Goal: Task Accomplishment & Management: Manage account settings

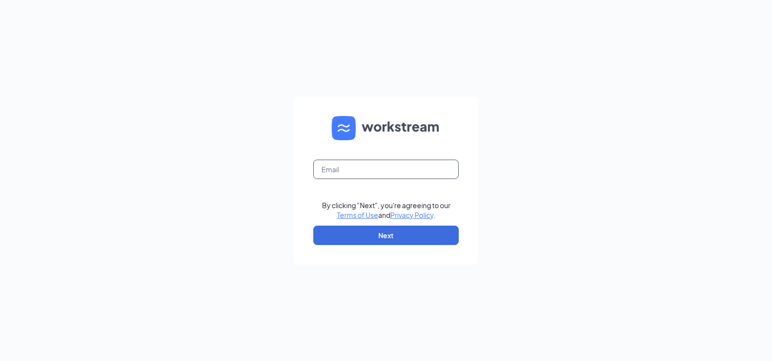
click at [346, 169] on input "text" at bounding box center [386, 169] width 146 height 19
type input "[EMAIL_ADDRESS][DOMAIN_NAME]"
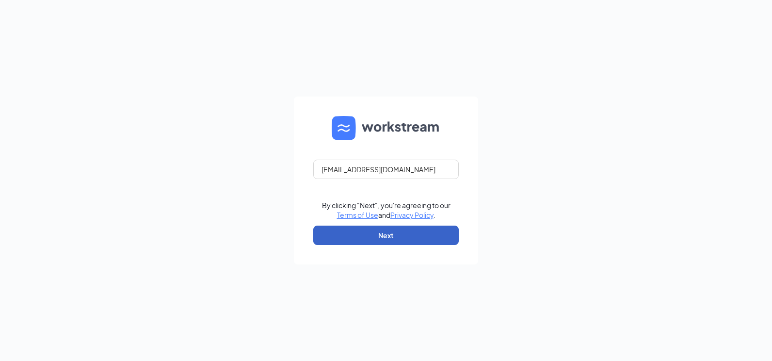
click at [369, 231] on button "Next" at bounding box center [386, 235] width 146 height 19
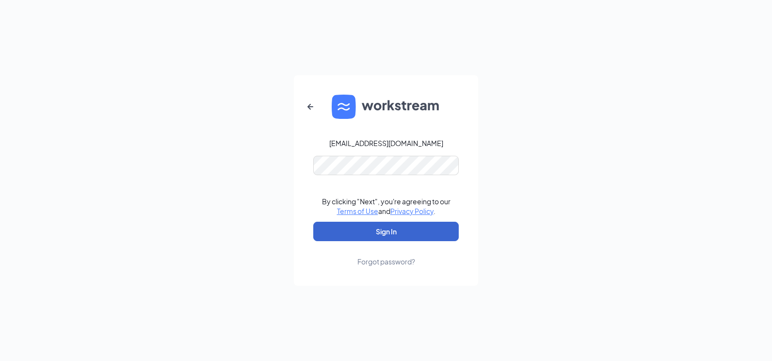
click at [405, 237] on button "Sign In" at bounding box center [386, 231] width 146 height 19
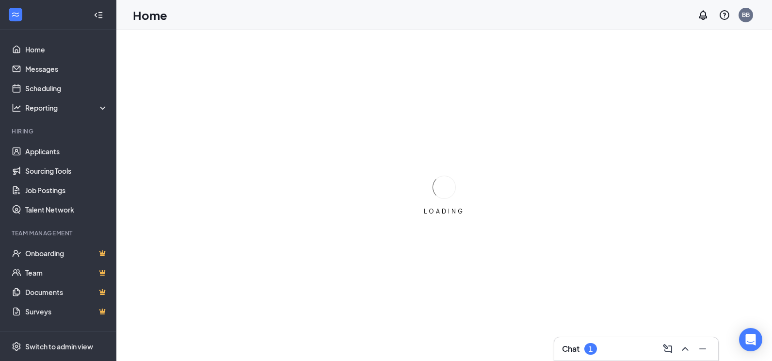
click at [609, 343] on div "Chat 1" at bounding box center [636, 349] width 148 height 16
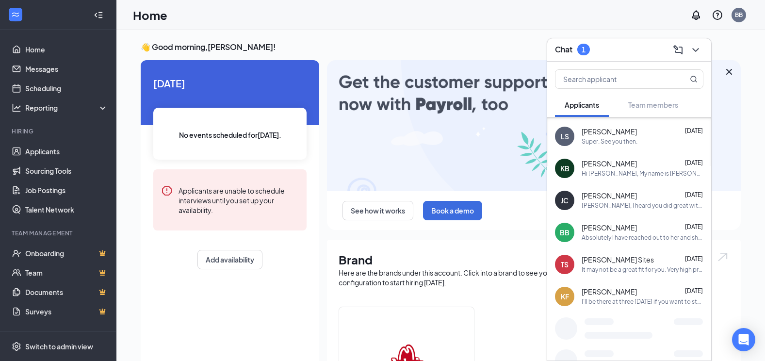
scroll to position [126, 0]
click at [628, 261] on div "[PERSON_NAME] Sites [DATE]" at bounding box center [643, 260] width 122 height 10
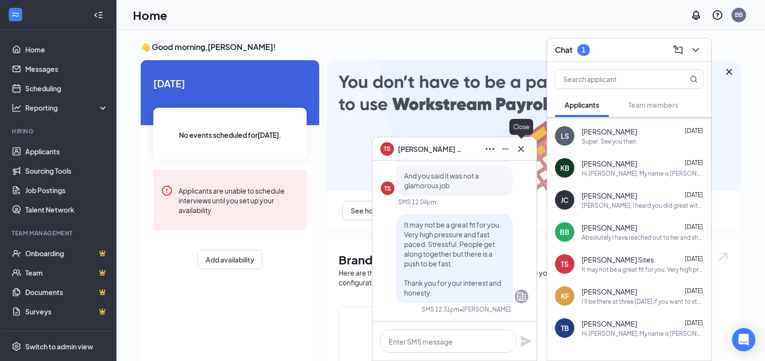
click at [518, 149] on icon "Cross" at bounding box center [521, 149] width 12 height 12
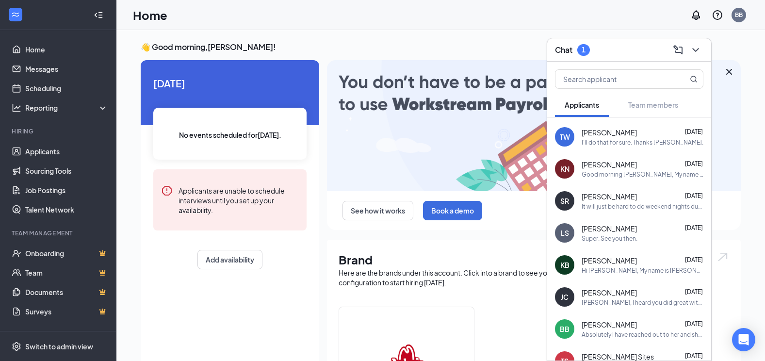
scroll to position [0, 0]
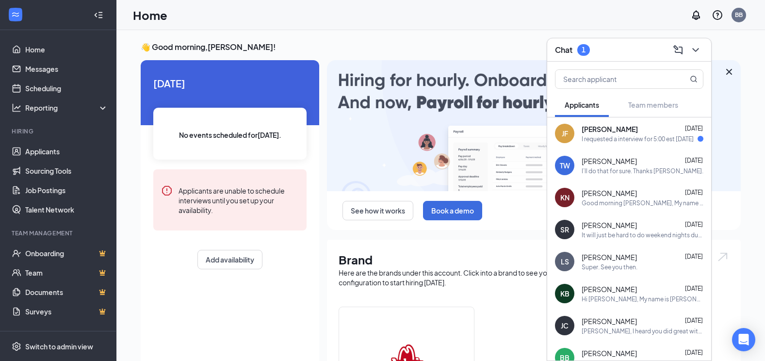
click at [630, 168] on div "I’ll do that for sure. Thanks [PERSON_NAME]." at bounding box center [643, 171] width 122 height 8
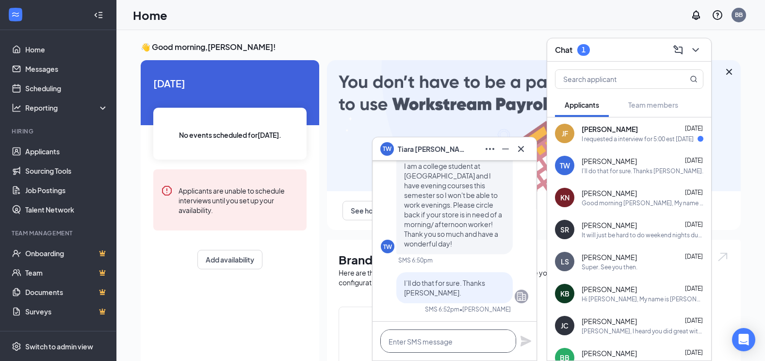
click at [443, 338] on textarea at bounding box center [448, 340] width 136 height 23
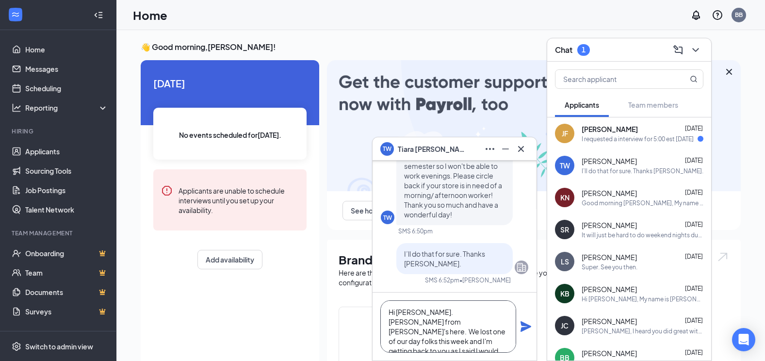
scroll to position [10, 0]
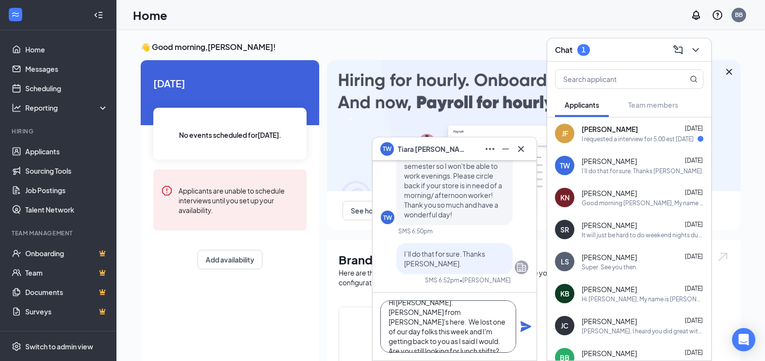
type textarea "Hi [PERSON_NAME]. [PERSON_NAME] from [PERSON_NAME]'s here. We lost one of our d…"
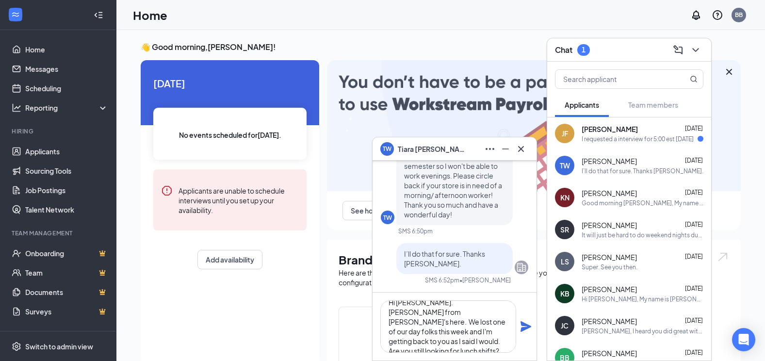
click at [524, 327] on icon "Plane" at bounding box center [526, 326] width 11 height 11
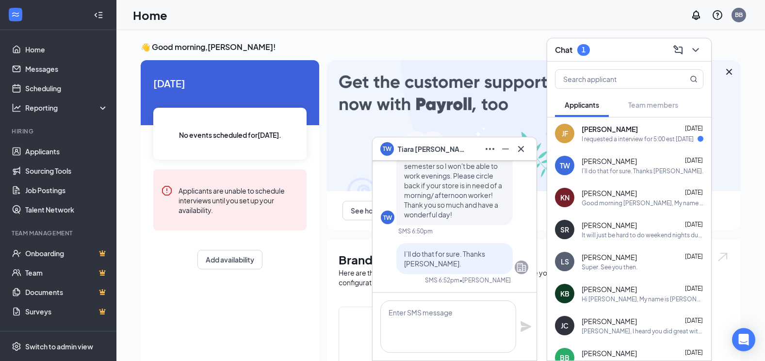
scroll to position [0, 0]
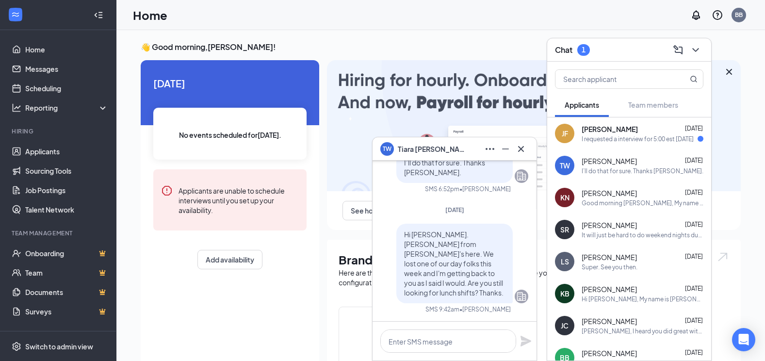
click at [582, 139] on div "I requested a interview for 5:00 est [DATE]" at bounding box center [638, 139] width 112 height 8
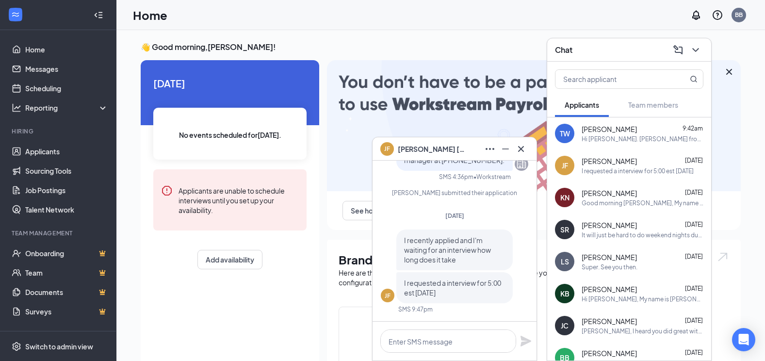
click at [427, 151] on span "[PERSON_NAME]" at bounding box center [432, 149] width 68 height 11
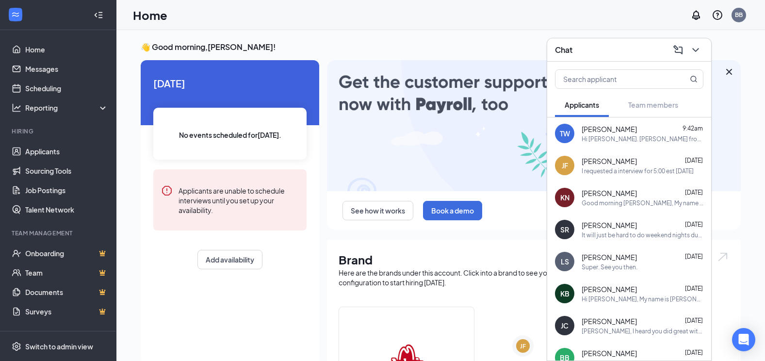
click at [600, 162] on span "[PERSON_NAME]" at bounding box center [609, 161] width 55 height 10
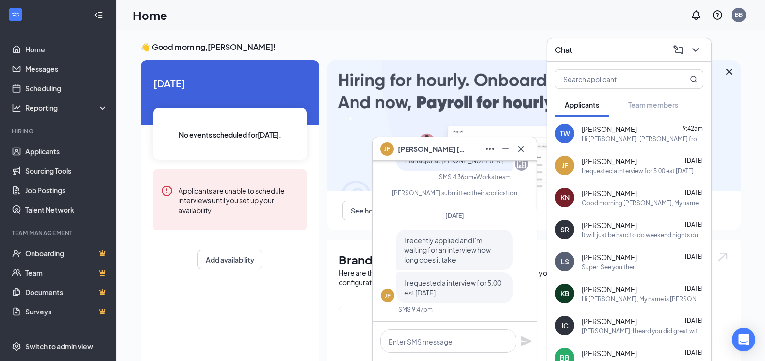
click at [425, 149] on span "[PERSON_NAME]" at bounding box center [432, 149] width 68 height 11
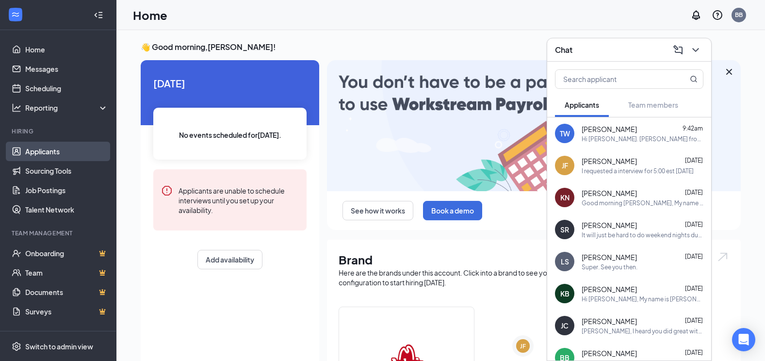
click at [50, 148] on link "Applicants" at bounding box center [66, 151] width 83 height 19
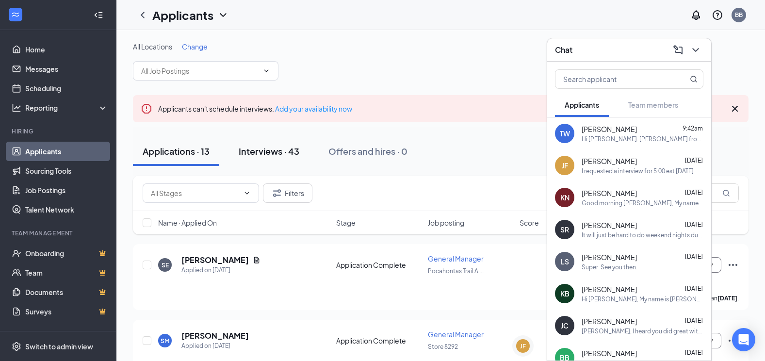
click at [262, 152] on div "Interviews · 43" at bounding box center [269, 151] width 61 height 12
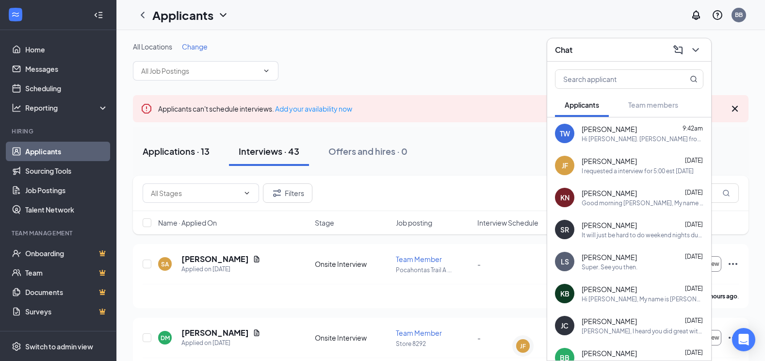
click at [179, 152] on div "Applications · 13" at bounding box center [176, 151] width 67 height 12
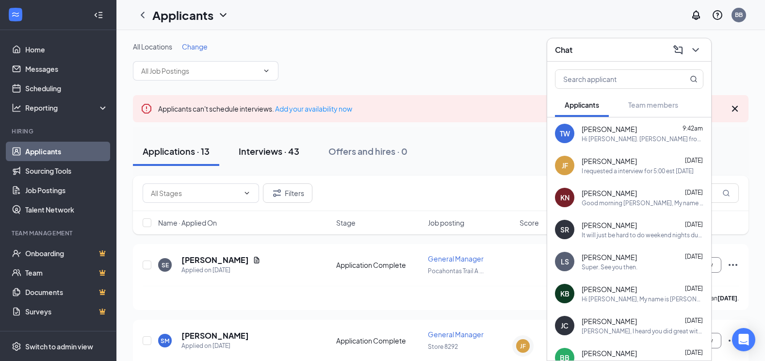
click at [277, 155] on div "Interviews · 43" at bounding box center [269, 151] width 61 height 12
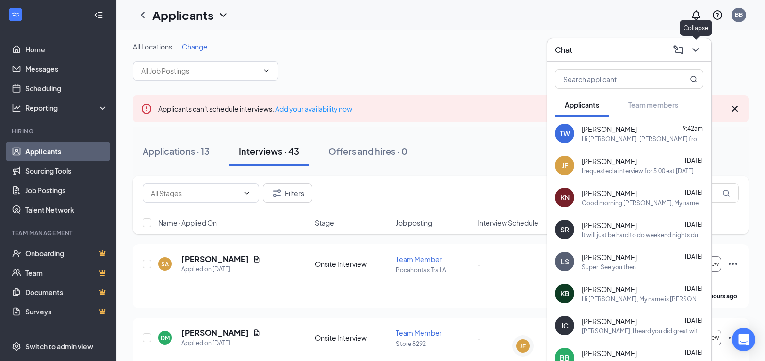
click at [692, 56] on button at bounding box center [696, 50] width 16 height 16
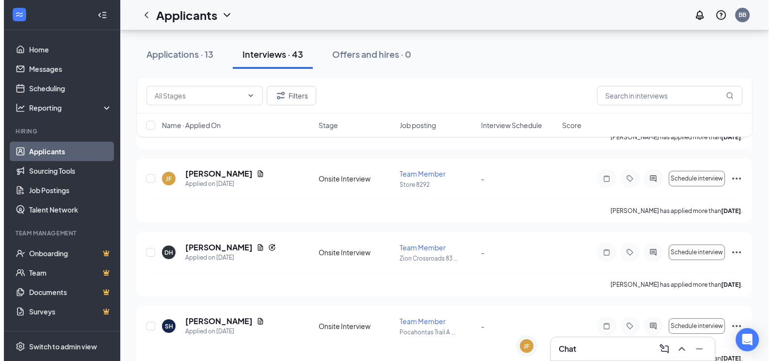
scroll to position [825, 0]
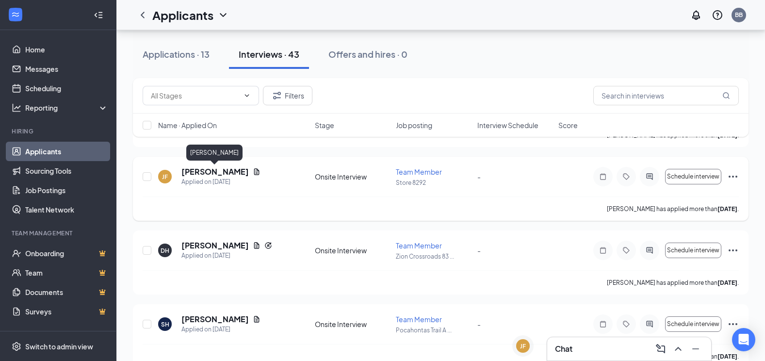
click at [212, 173] on h5 "[PERSON_NAME]" at bounding box center [214, 171] width 67 height 11
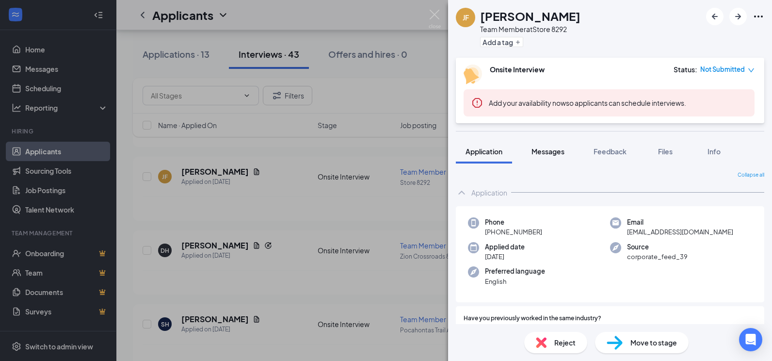
click at [556, 150] on span "Messages" at bounding box center [548, 151] width 33 height 9
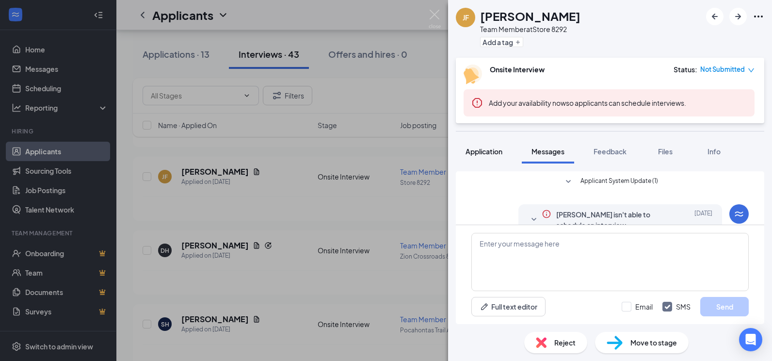
click at [473, 157] on button "Application" at bounding box center [484, 151] width 56 height 24
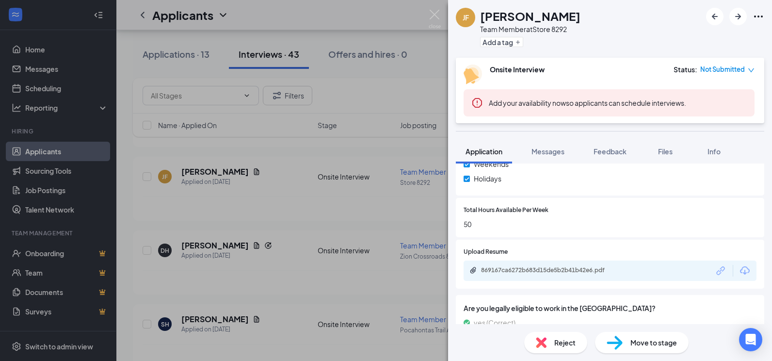
scroll to position [437, 0]
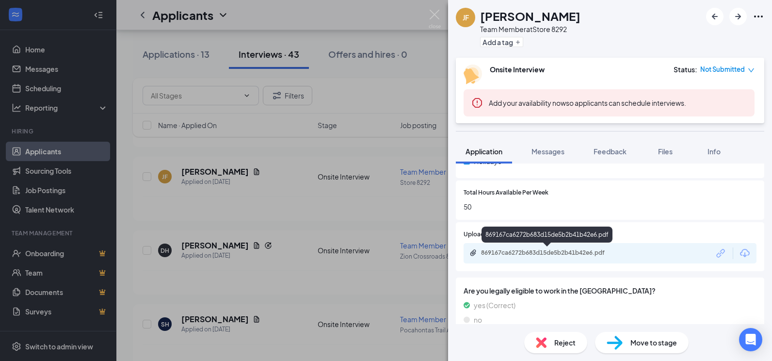
click at [538, 253] on div "869167ca6272b683d15de5b2b41b42e6.pdf" at bounding box center [549, 253] width 136 height 8
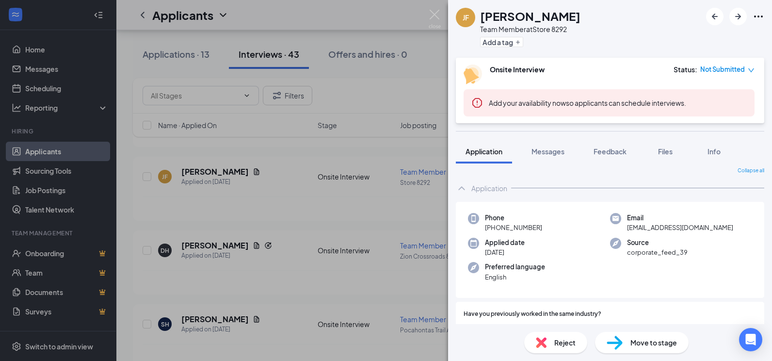
scroll to position [0, 0]
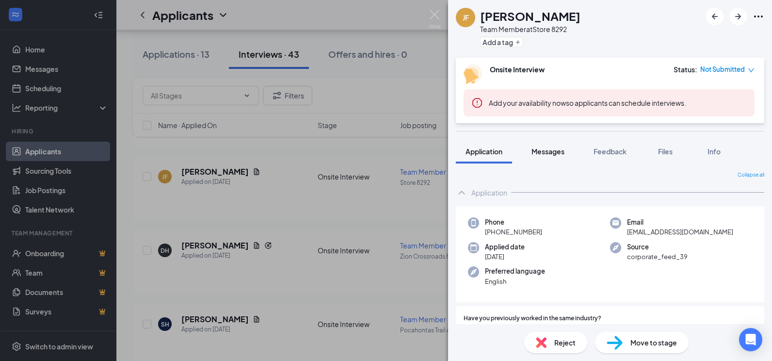
click at [556, 154] on span "Messages" at bounding box center [548, 151] width 33 height 9
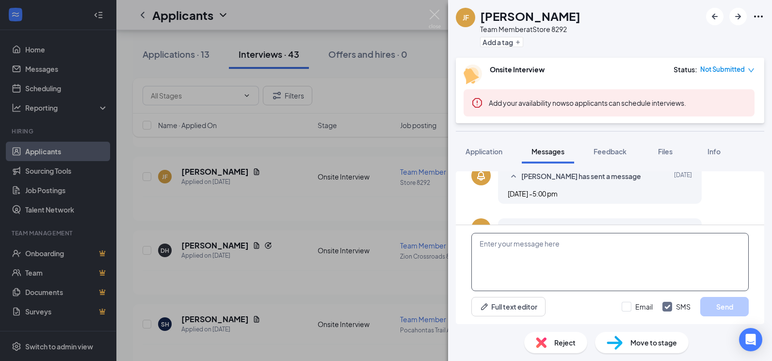
scroll to position [308, 0]
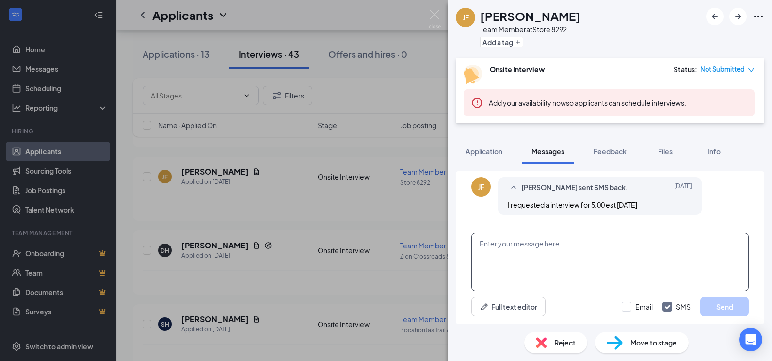
click at [566, 256] on textarea at bounding box center [610, 262] width 277 height 58
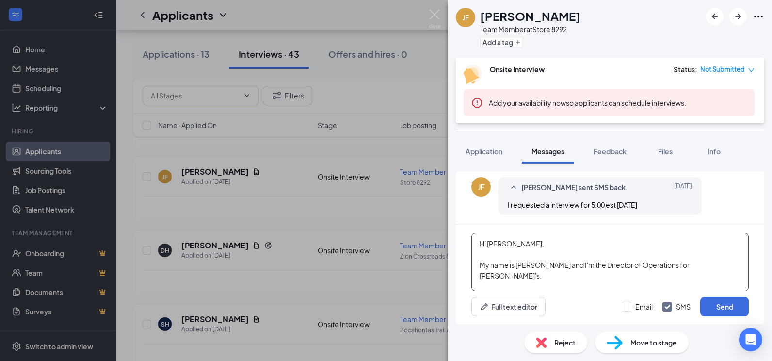
click at [681, 267] on textarea "Hi [PERSON_NAME], My name is [PERSON_NAME] and I'm the Director of Operations f…" at bounding box center [610, 262] width 277 height 58
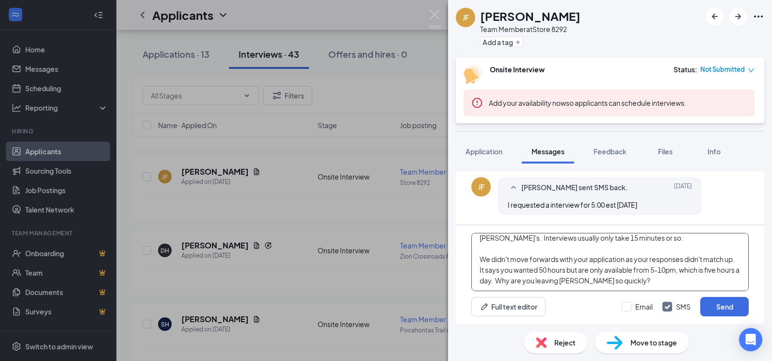
click at [559, 260] on textarea "Hi [PERSON_NAME], My name is [PERSON_NAME] and I'm the Director of Operations f…" at bounding box center [610, 262] width 277 height 58
type textarea "Hi [PERSON_NAME], My name is [PERSON_NAME] and I'm the Director of Operations f…"
click at [709, 301] on button "Send" at bounding box center [725, 306] width 49 height 19
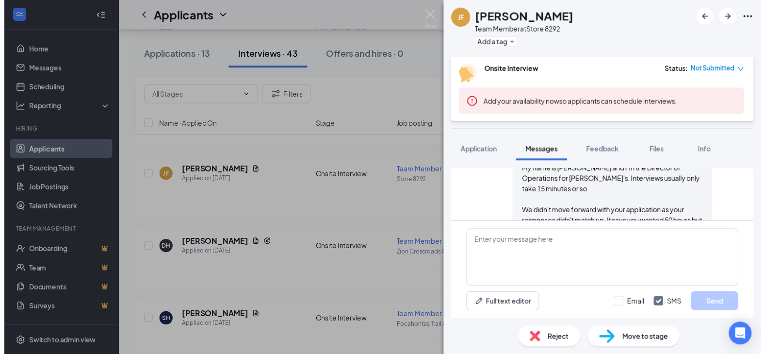
scroll to position [455, 0]
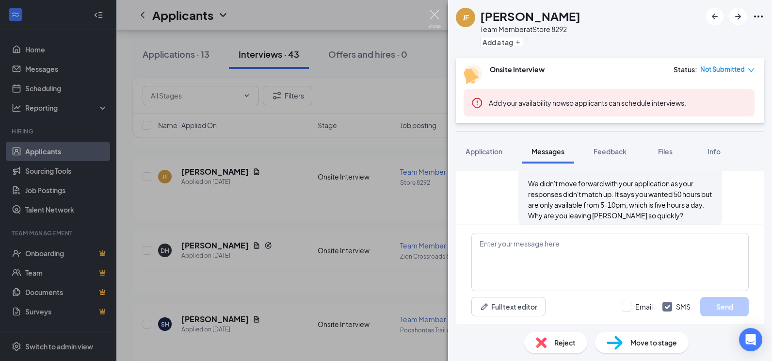
click at [432, 14] on img at bounding box center [435, 19] width 12 height 19
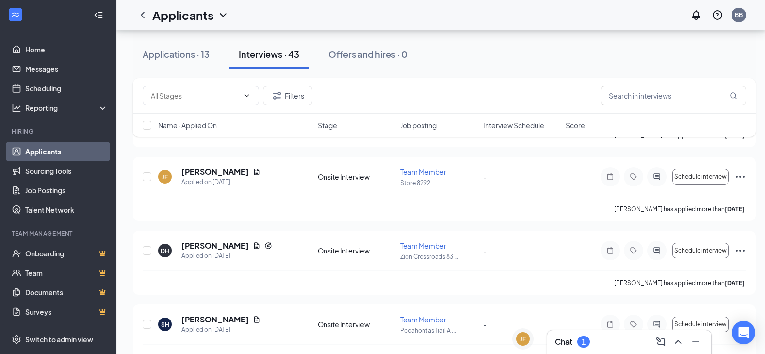
click at [603, 342] on div "Chat 1" at bounding box center [629, 342] width 148 height 16
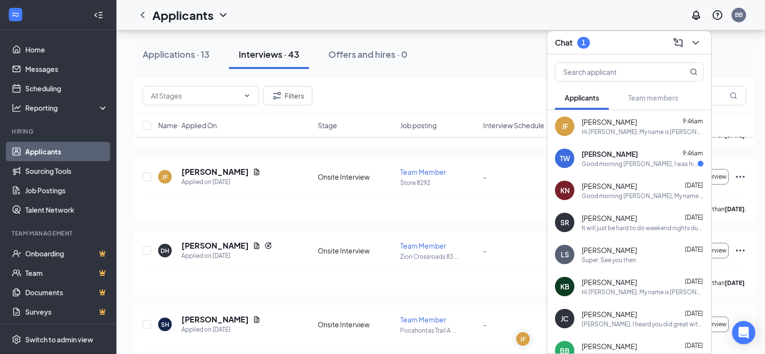
click at [626, 165] on div "Good morning [PERSON_NAME], I was hired [DATE] and I am not currently seeking e…" at bounding box center [640, 164] width 116 height 8
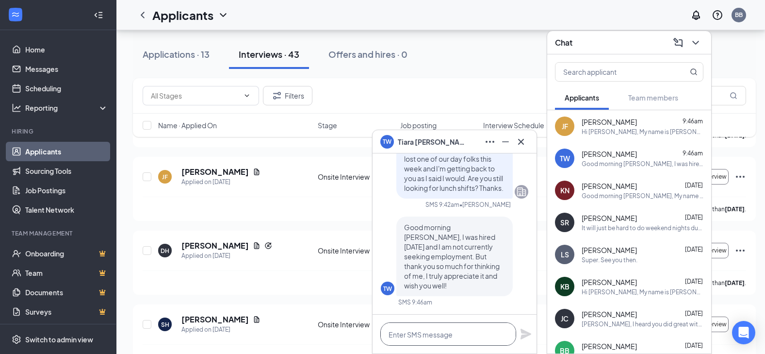
click at [454, 331] on textarea at bounding box center [448, 333] width 136 height 23
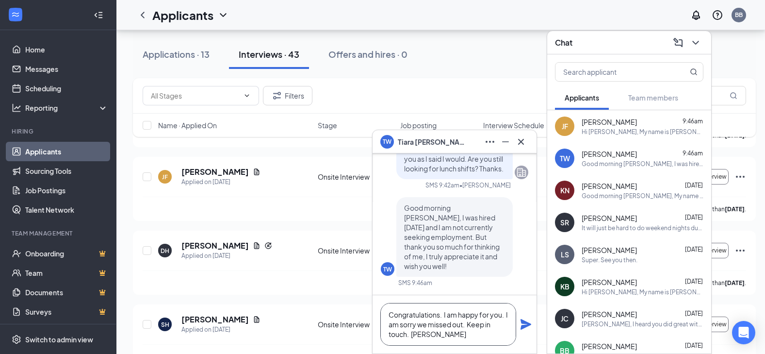
click at [392, 324] on textarea "Congratulations. I am happy for you. I am sorry we missed out. Keep in touch. […" at bounding box center [448, 324] width 136 height 43
type textarea "Congratulations. I am happy for you and am sorry we missed out. Keep in touch. …"
click at [527, 325] on icon "Plane" at bounding box center [526, 324] width 11 height 11
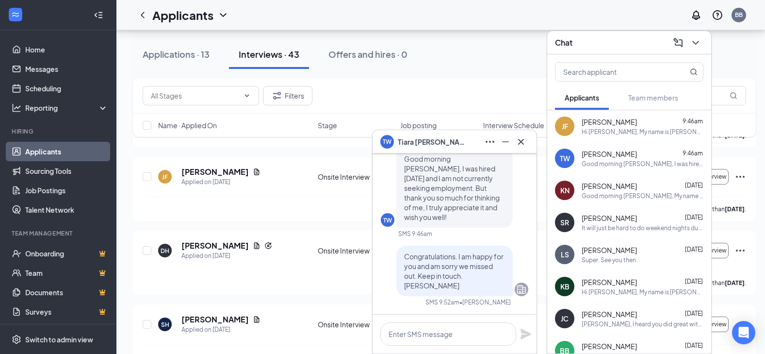
scroll to position [0, 0]
click at [703, 42] on div "Chat" at bounding box center [629, 42] width 164 height 23
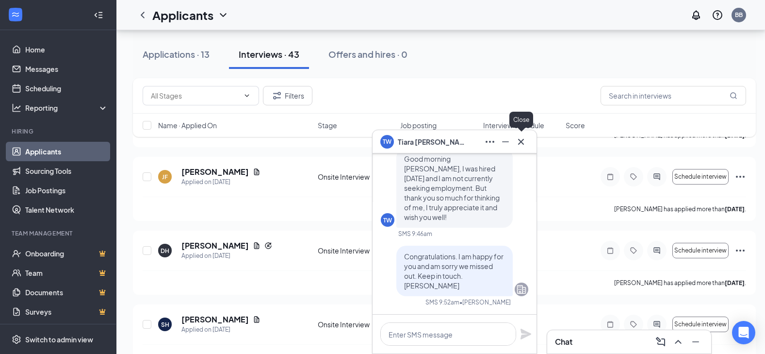
click at [525, 140] on icon "Cross" at bounding box center [521, 142] width 12 height 12
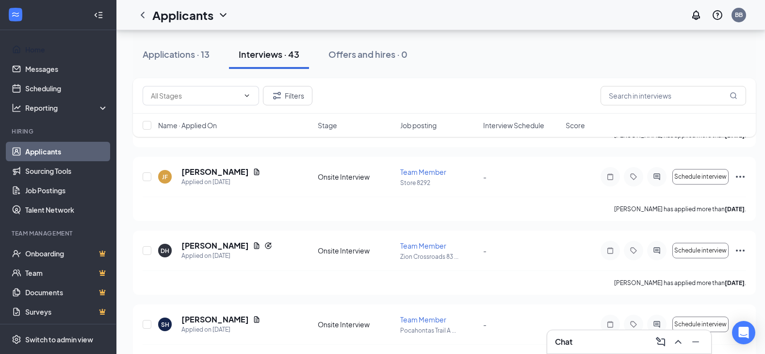
drag, startPoint x: 37, startPoint y: 50, endPoint x: 290, endPoint y: 117, distance: 261.1
click at [37, 50] on link "Home" at bounding box center [66, 49] width 83 height 19
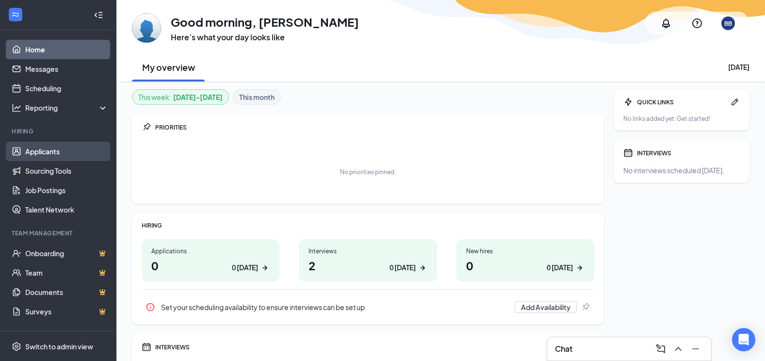
click at [35, 151] on link "Applicants" at bounding box center [66, 151] width 83 height 19
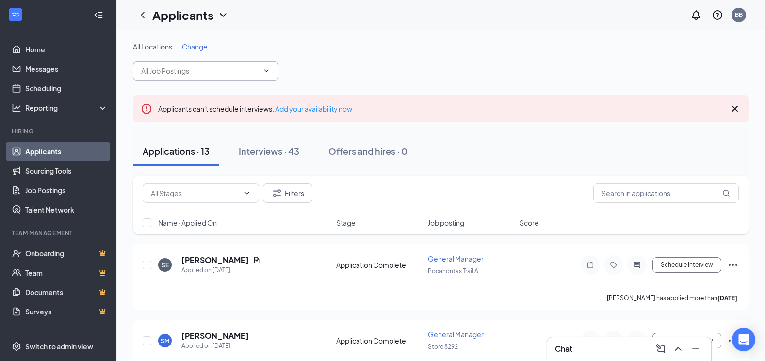
click at [271, 75] on span at bounding box center [206, 70] width 146 height 19
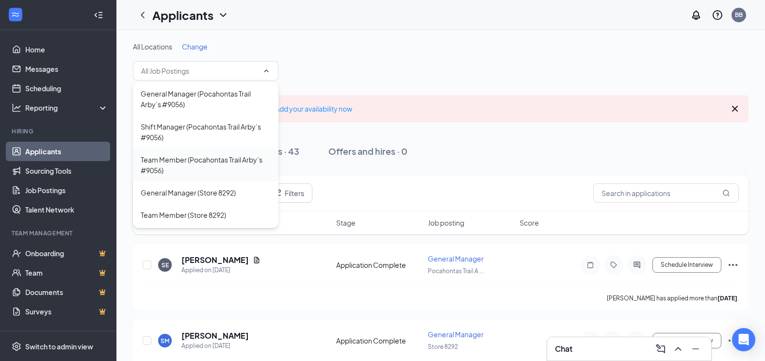
click at [213, 160] on div "Team Member (Pocahontas Trail Arby’s #9056)" at bounding box center [206, 164] width 130 height 21
type input "Team Member (Pocahontas Trail Arby’s #9056)"
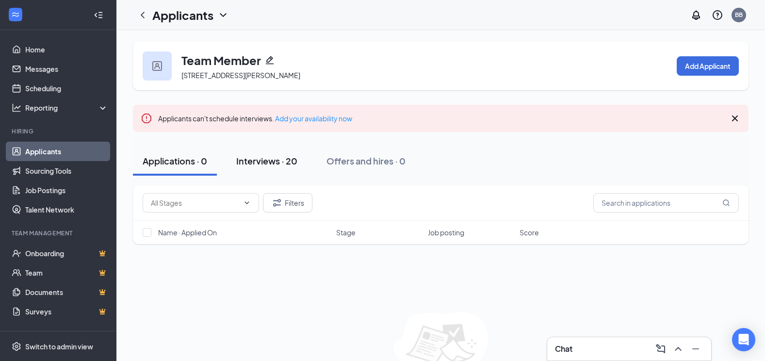
click at [254, 158] on div "Interviews · 20" at bounding box center [266, 161] width 61 height 12
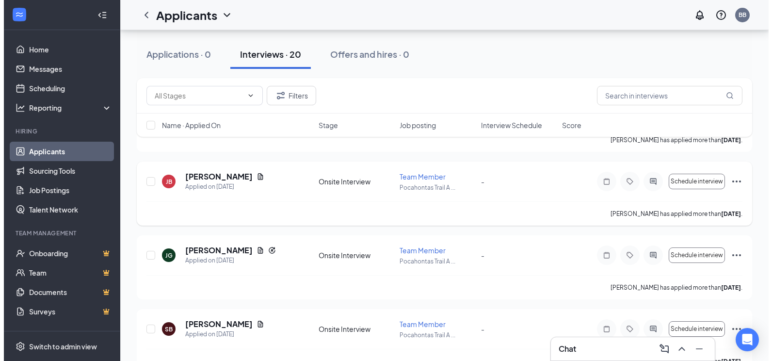
scroll to position [388, 0]
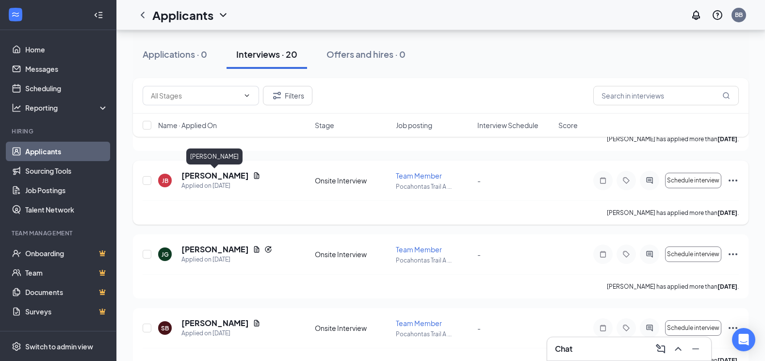
click at [191, 176] on h5 "[PERSON_NAME]" at bounding box center [214, 175] width 67 height 11
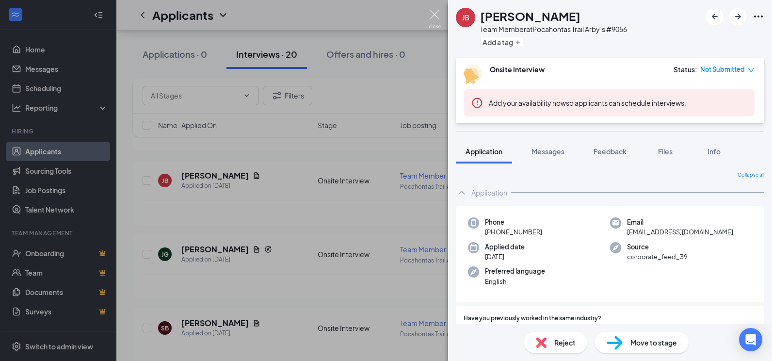
click at [435, 13] on img at bounding box center [435, 19] width 12 height 19
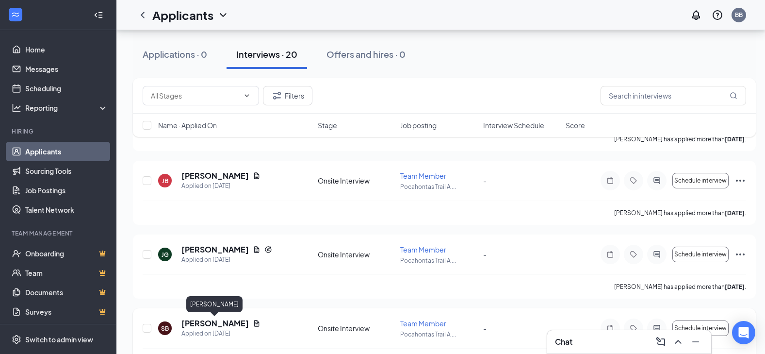
click at [199, 324] on h5 "[PERSON_NAME]" at bounding box center [214, 323] width 67 height 11
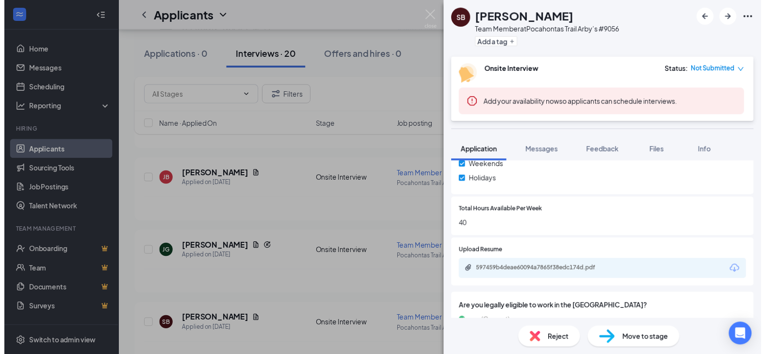
scroll to position [437, 0]
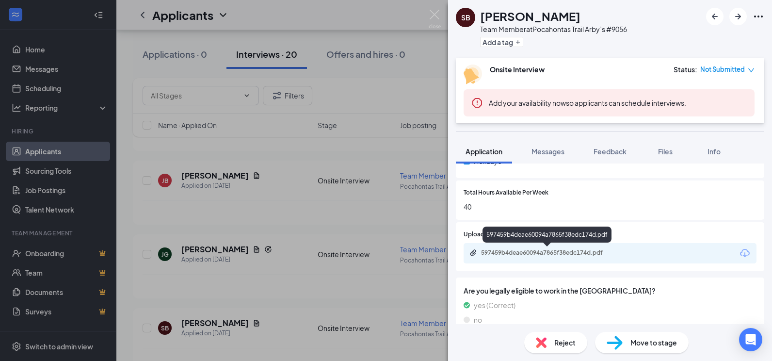
click at [520, 252] on div "597459b4deae60094a7865f38edc174d.pdf" at bounding box center [549, 253] width 136 height 8
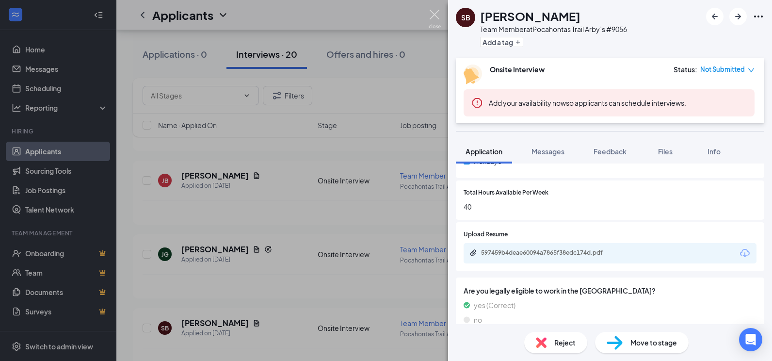
click at [439, 15] on img at bounding box center [435, 19] width 12 height 19
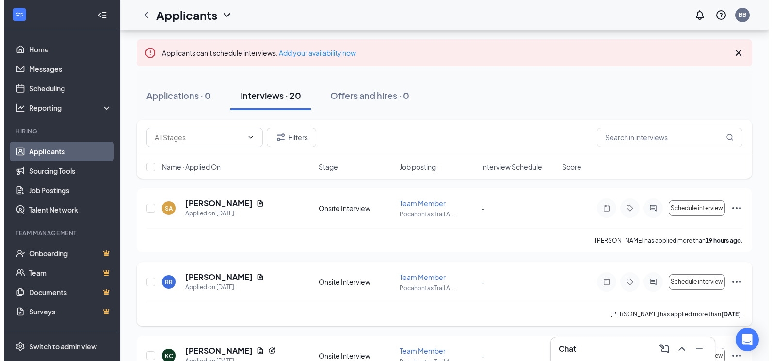
scroll to position [49, 0]
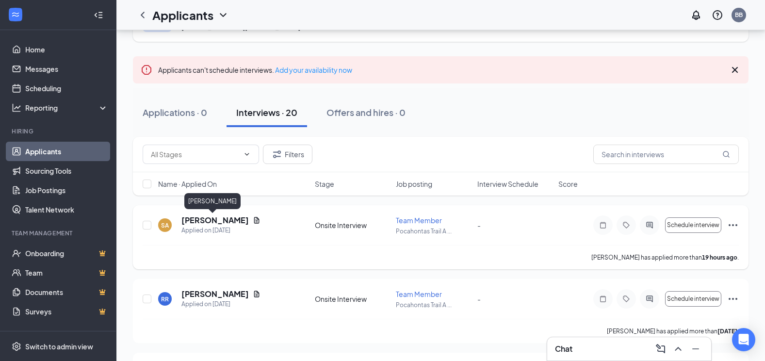
click at [219, 219] on h5 "[PERSON_NAME]" at bounding box center [214, 220] width 67 height 11
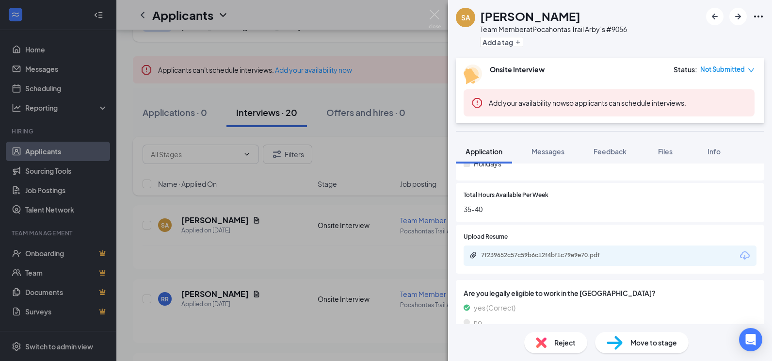
scroll to position [437, 0]
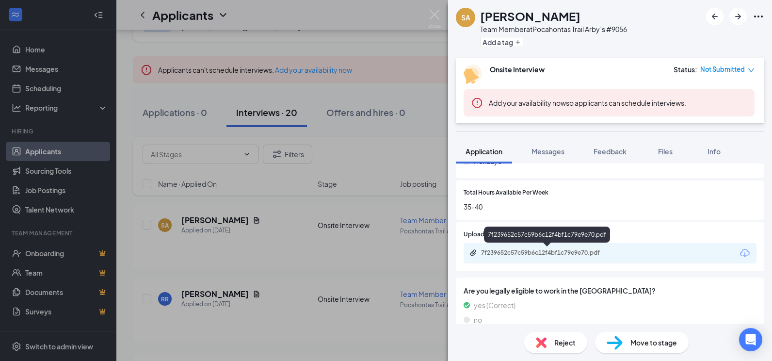
click at [532, 250] on div "7f239652c57c59b6c12f4bf1c79e9e70.pdf" at bounding box center [549, 253] width 136 height 8
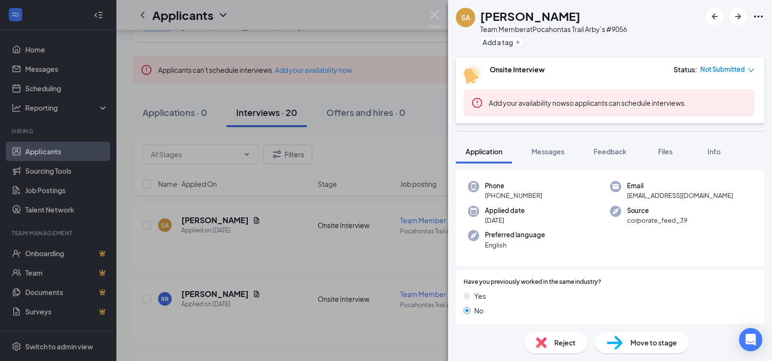
scroll to position [27, 0]
